Goal: Obtain resource: Download file/media

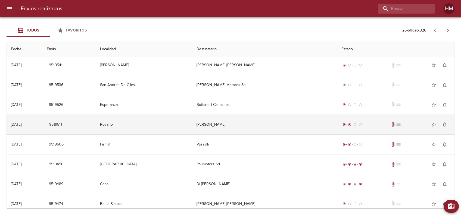
scroll to position [344, 0]
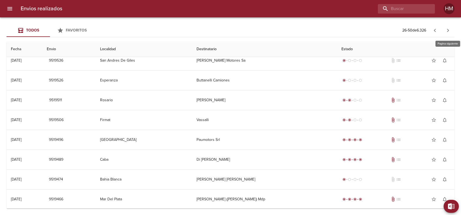
click at [446, 31] on icon "button" at bounding box center [448, 30] width 7 height 7
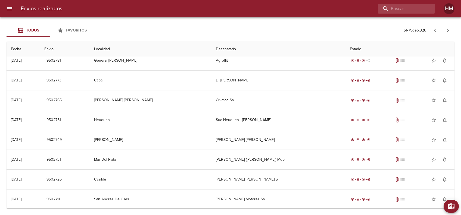
scroll to position [0, 0]
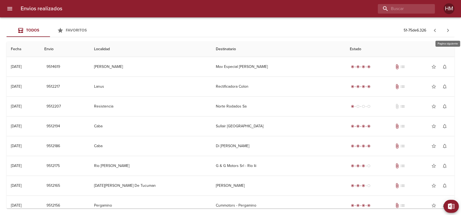
click at [451, 30] on icon "button" at bounding box center [448, 30] width 7 height 7
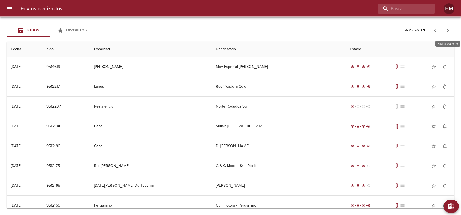
click at [451, 30] on icon "button" at bounding box center [448, 30] width 7 height 7
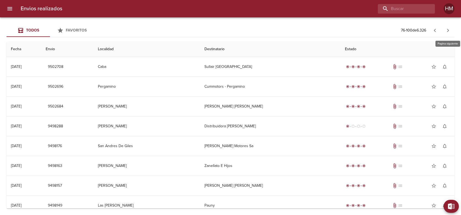
click at [447, 28] on icon "button" at bounding box center [448, 30] width 7 height 7
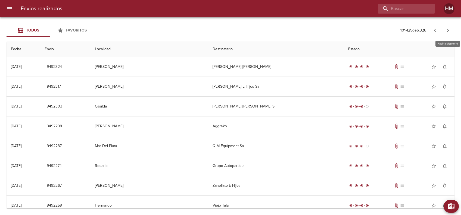
click at [447, 28] on icon "button" at bounding box center [448, 30] width 7 height 7
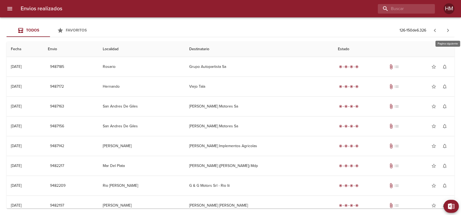
click at [447, 28] on icon "button" at bounding box center [448, 30] width 7 height 7
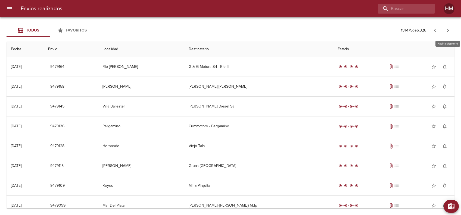
click at [447, 32] on icon "button" at bounding box center [448, 30] width 7 height 7
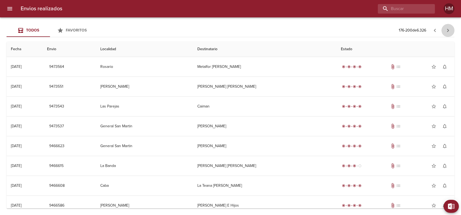
click at [449, 29] on icon "button" at bounding box center [448, 30] width 7 height 7
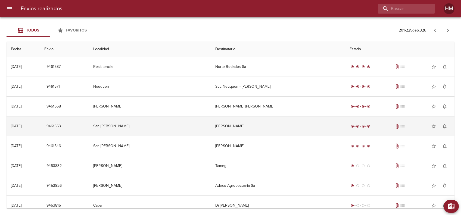
click at [235, 122] on td "[PERSON_NAME]" at bounding box center [278, 127] width 134 height 20
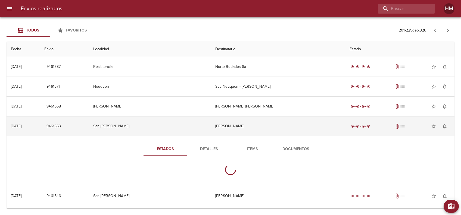
scroll to position [36, 0]
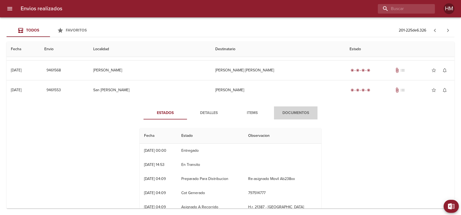
click at [297, 115] on span "Documentos" at bounding box center [295, 113] width 37 height 7
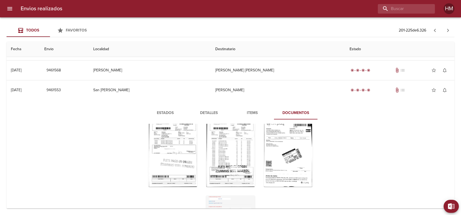
scroll to position [23, 0]
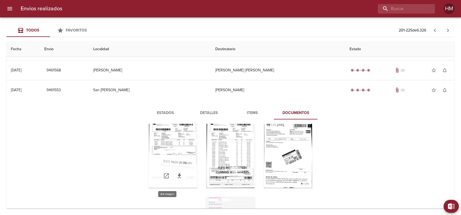
click at [173, 137] on div "Tabla de envíos del cliente" at bounding box center [173, 154] width 49 height 68
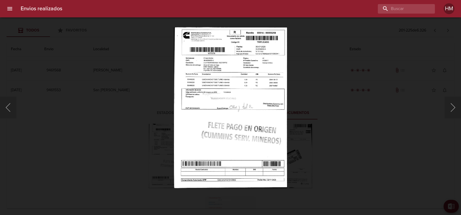
click at [208, 94] on img "Lightbox" at bounding box center [230, 107] width 113 height 161
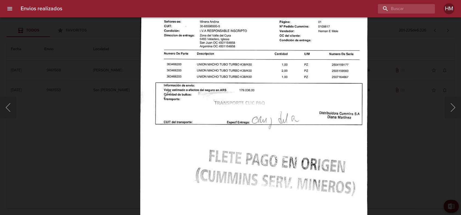
click at [373, 93] on div "Lightbox" at bounding box center [230, 107] width 461 height 215
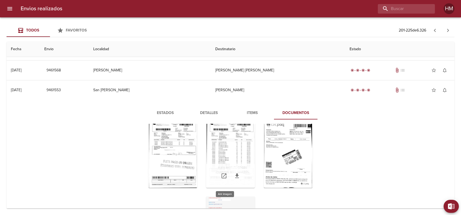
click at [234, 160] on div "Tabla de envíos del cliente" at bounding box center [230, 154] width 49 height 68
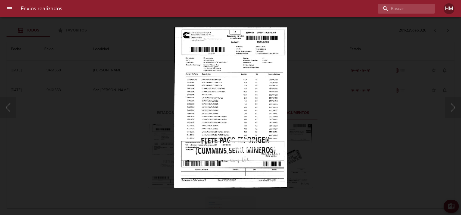
click at [247, 95] on img "Lightbox" at bounding box center [230, 107] width 113 height 161
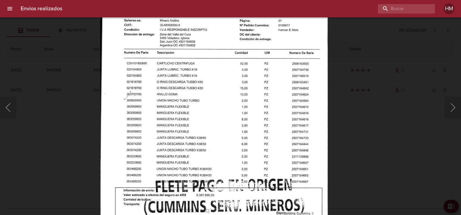
click at [370, 118] on div "Lightbox" at bounding box center [230, 107] width 461 height 215
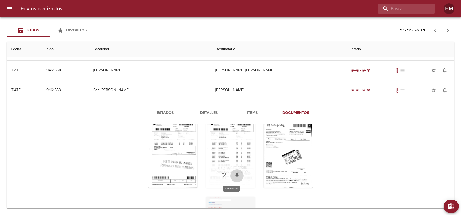
click at [235, 175] on icon "Tabla de envíos del cliente" at bounding box center [237, 176] width 4 height 5
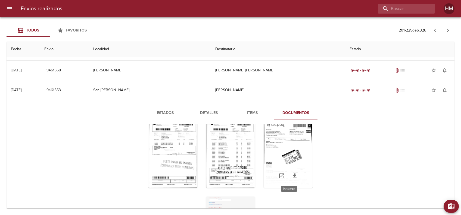
click at [293, 174] on icon "Tabla de envíos del cliente" at bounding box center [295, 176] width 4 height 5
